Goal: Information Seeking & Learning: Learn about a topic

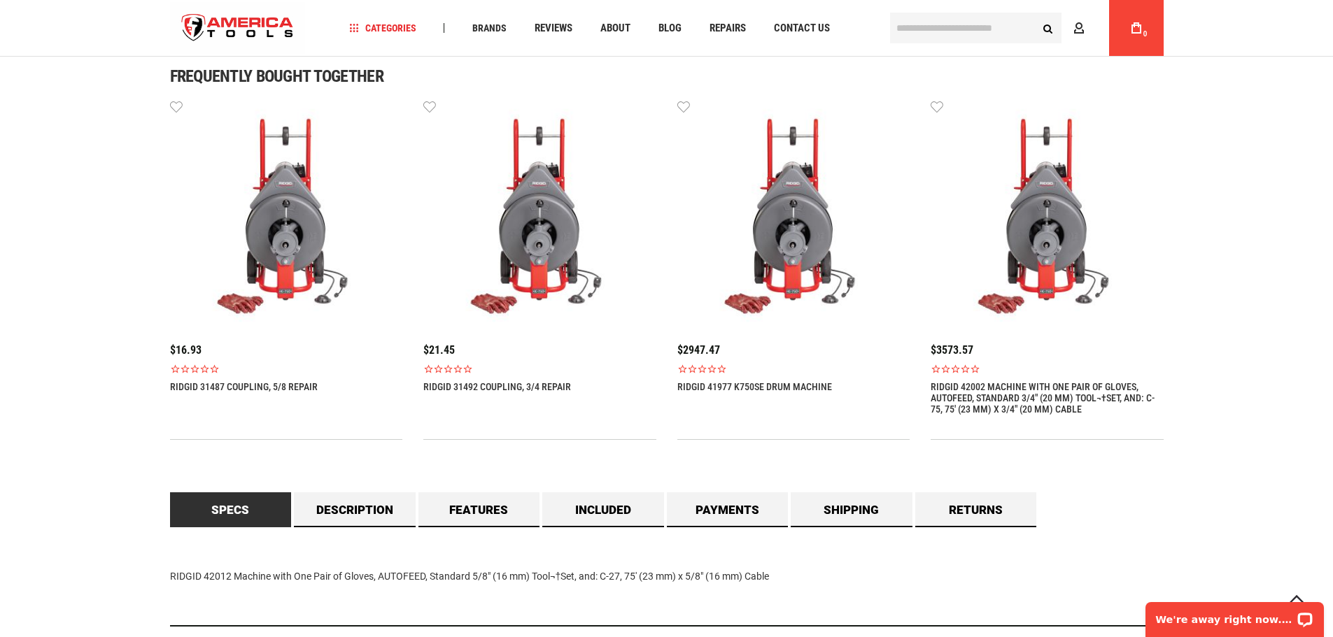
scroll to position [782, 0]
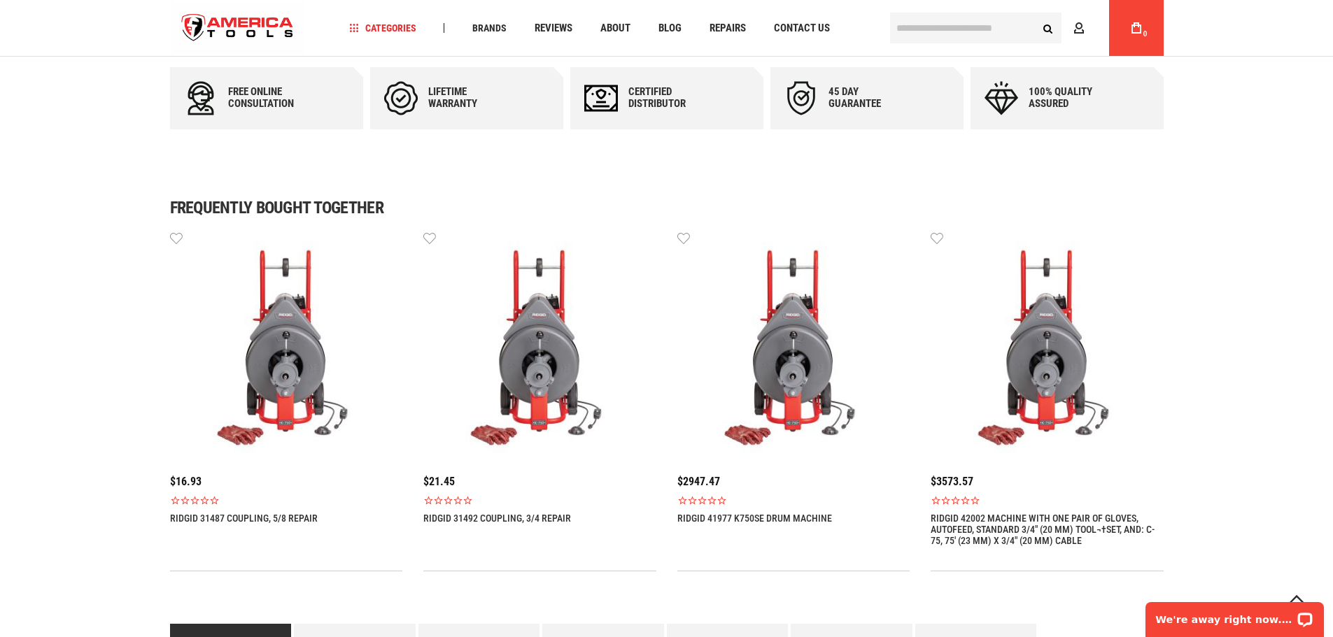
click at [281, 380] on img at bounding box center [286, 346] width 233 height 233
click at [209, 515] on link "RIDGID 31487 COUPLING, 5/8 REPAIR" at bounding box center [244, 518] width 148 height 11
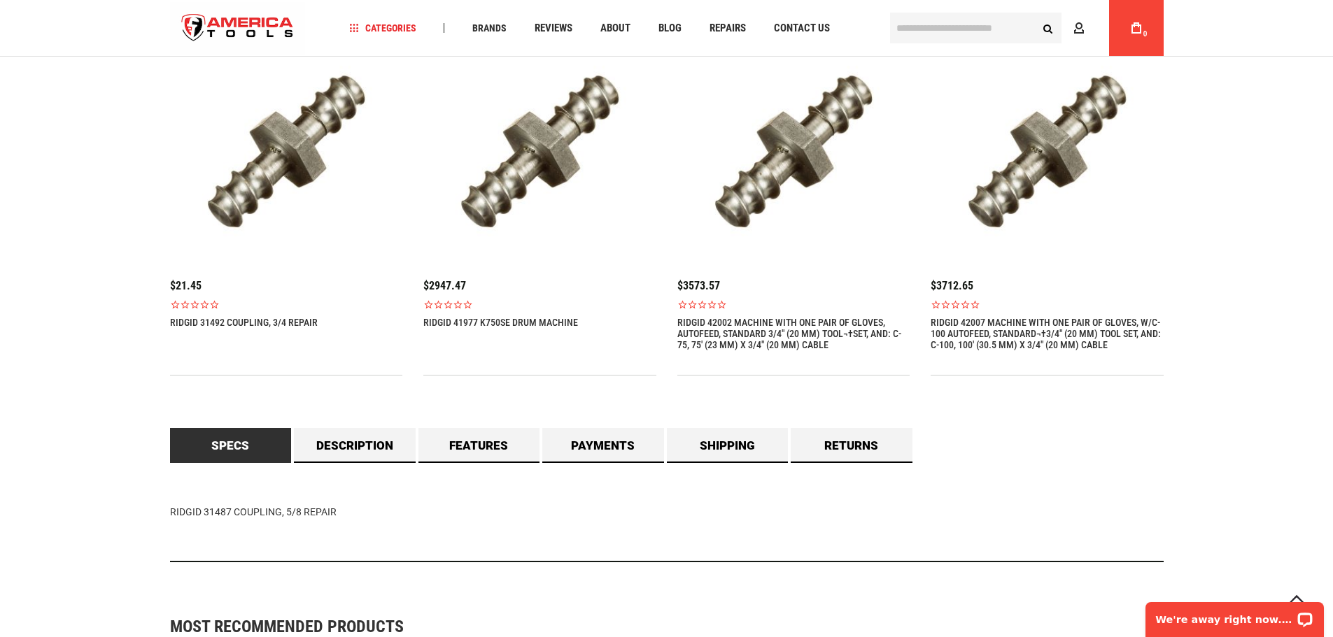
scroll to position [979, 0]
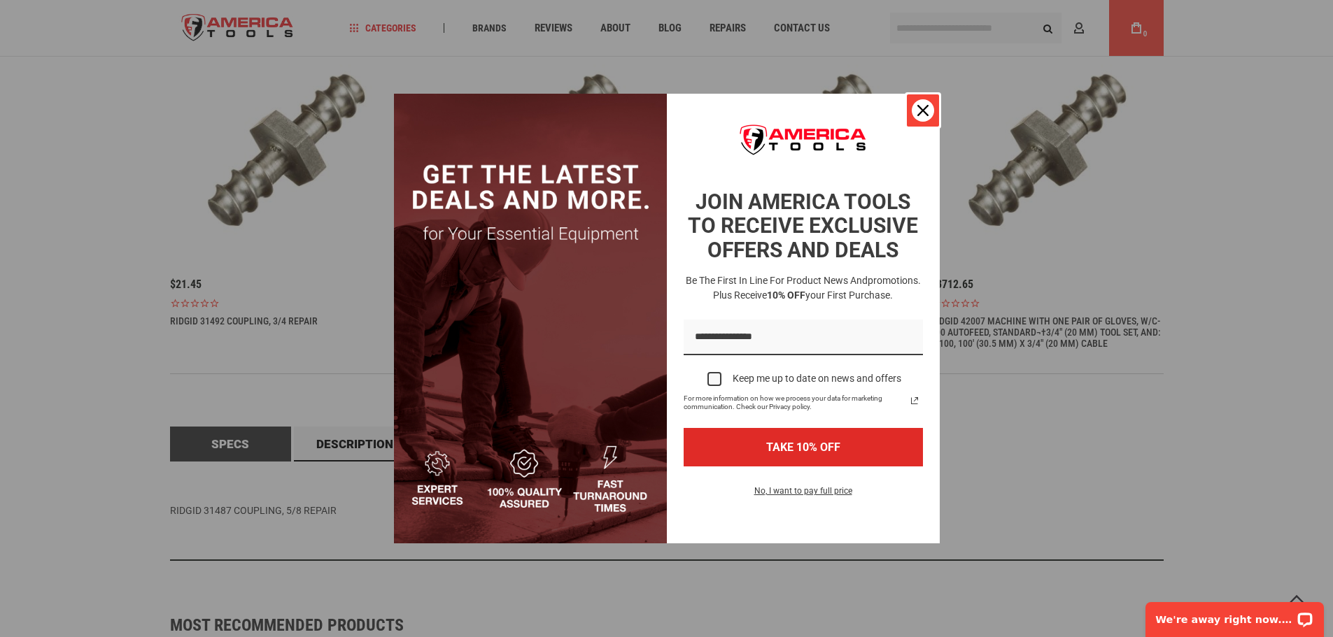
click at [926, 106] on icon "close icon" at bounding box center [922, 110] width 11 height 11
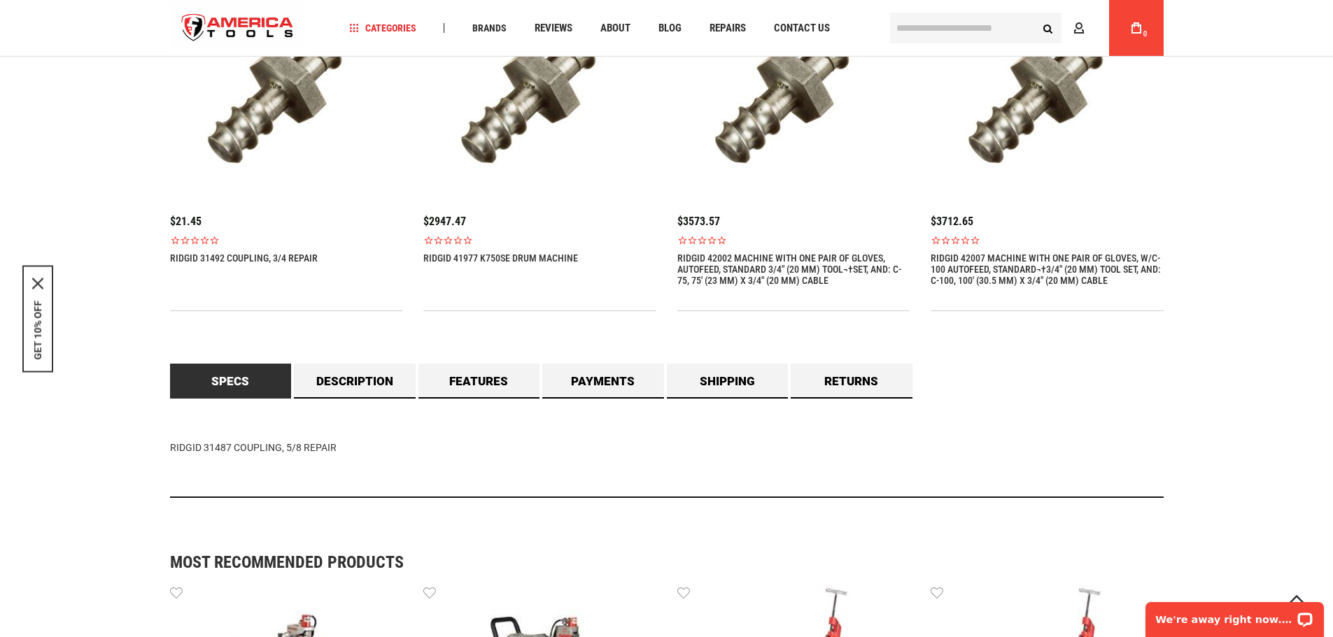
scroll to position [1049, 0]
